Goal: Task Accomplishment & Management: Use online tool/utility

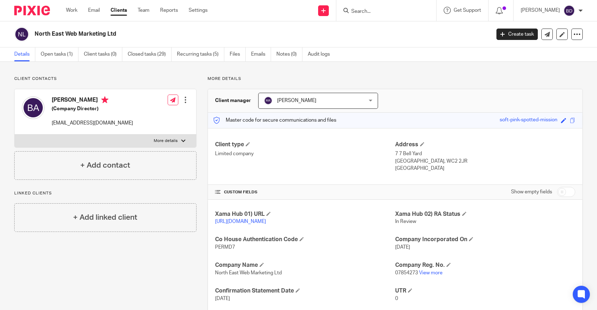
click at [376, 9] on input "Search" at bounding box center [383, 12] width 64 height 6
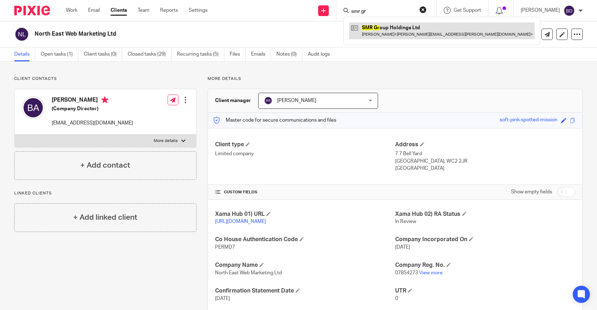
type input "smr gr"
click at [390, 35] on link at bounding box center [442, 30] width 186 height 16
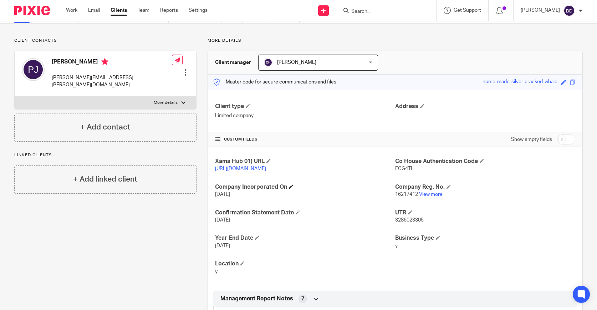
scroll to position [40, 0]
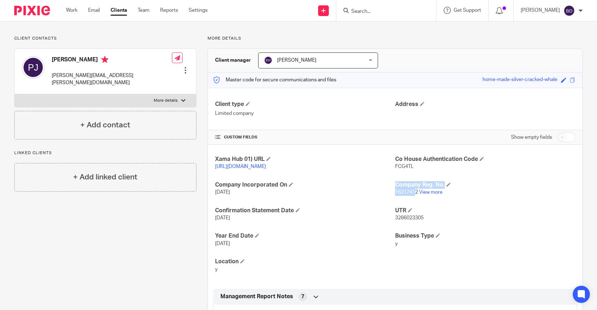
drag, startPoint x: 393, startPoint y: 203, endPoint x: 415, endPoint y: 200, distance: 22.7
click at [415, 200] on div "Xama Hub 01) URL [URL][DOMAIN_NAME] Co House Authentication Code FCG4TL Company…" at bounding box center [395, 214] width 375 height 139
click at [420, 214] on h4 "UTR" at bounding box center [485, 210] width 180 height 7
drag, startPoint x: 419, startPoint y: 199, endPoint x: 395, endPoint y: 200, distance: 23.2
click at [395, 196] on p "16217412 View more" at bounding box center [485, 192] width 180 height 7
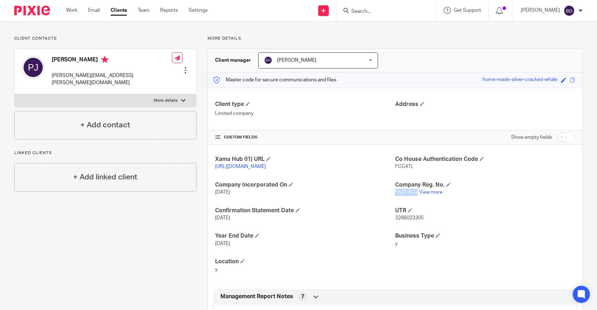
copy span "16217412"
drag, startPoint x: 419, startPoint y: 167, endPoint x: 395, endPoint y: 167, distance: 23.5
click at [395, 167] on div "Xama Hub 01) URL [URL][DOMAIN_NAME] Co House Authentication Code FCG4TL Company…" at bounding box center [395, 214] width 375 height 139
copy div "1dab7768cf6e Co House Authentication Code FCG4TL"
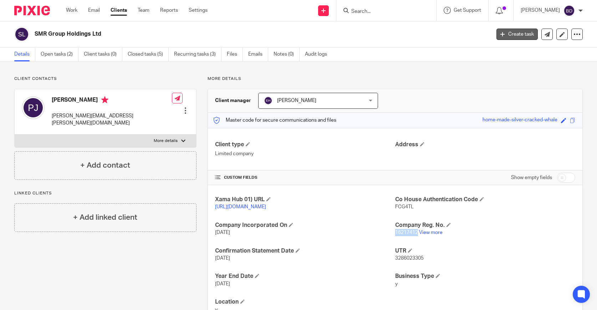
click at [512, 36] on link "Create task" at bounding box center [517, 34] width 41 height 11
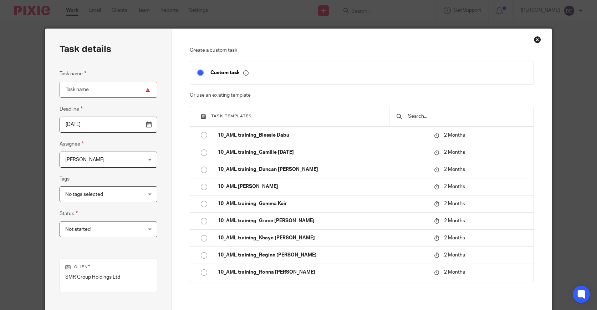
click at [423, 115] on input "text" at bounding box center [467, 116] width 120 height 8
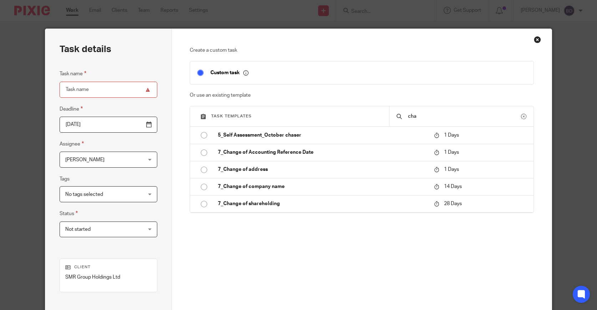
type input "cha"
click at [538, 37] on div "Close this dialog window" at bounding box center [537, 39] width 7 height 7
